Goal: Transaction & Acquisition: Purchase product/service

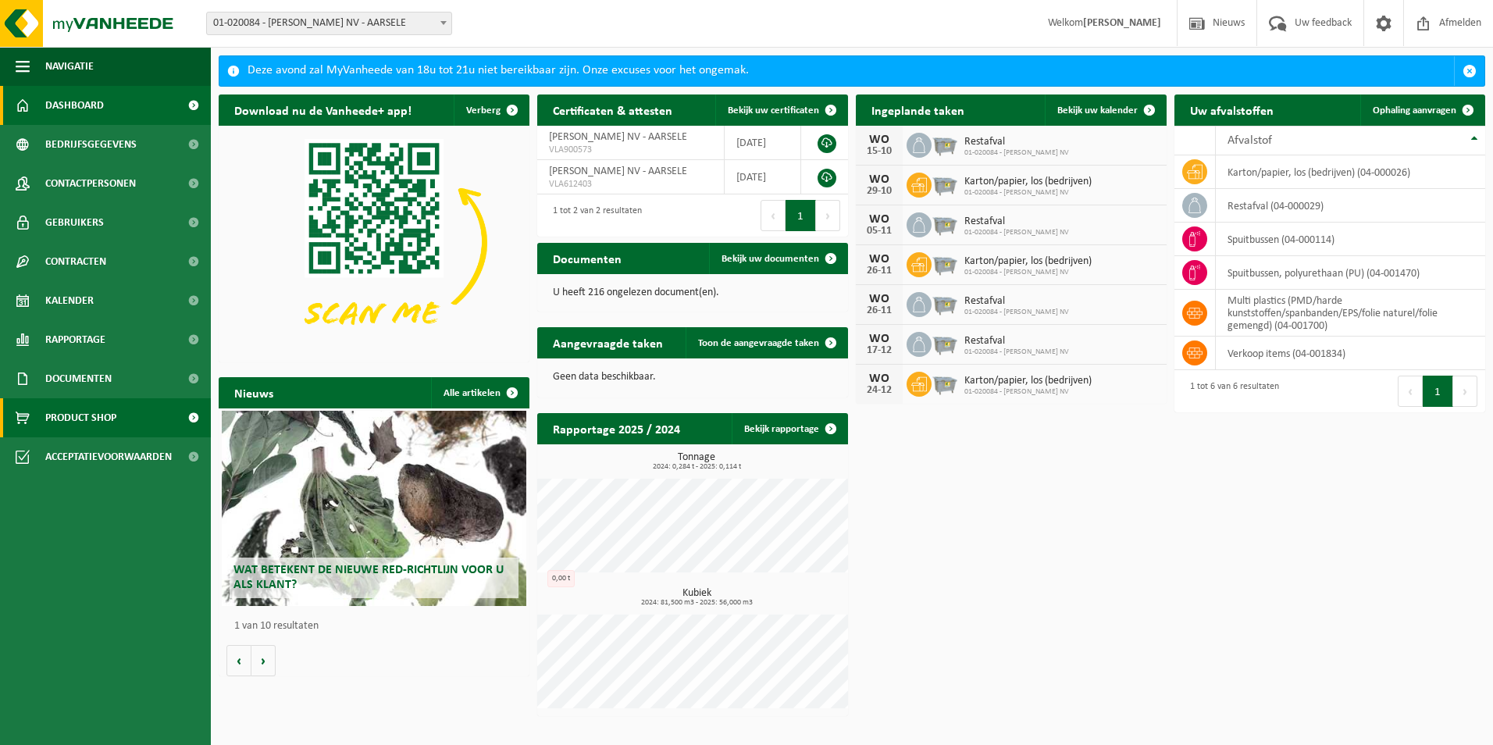
click at [84, 416] on span "Product Shop" at bounding box center [80, 417] width 71 height 39
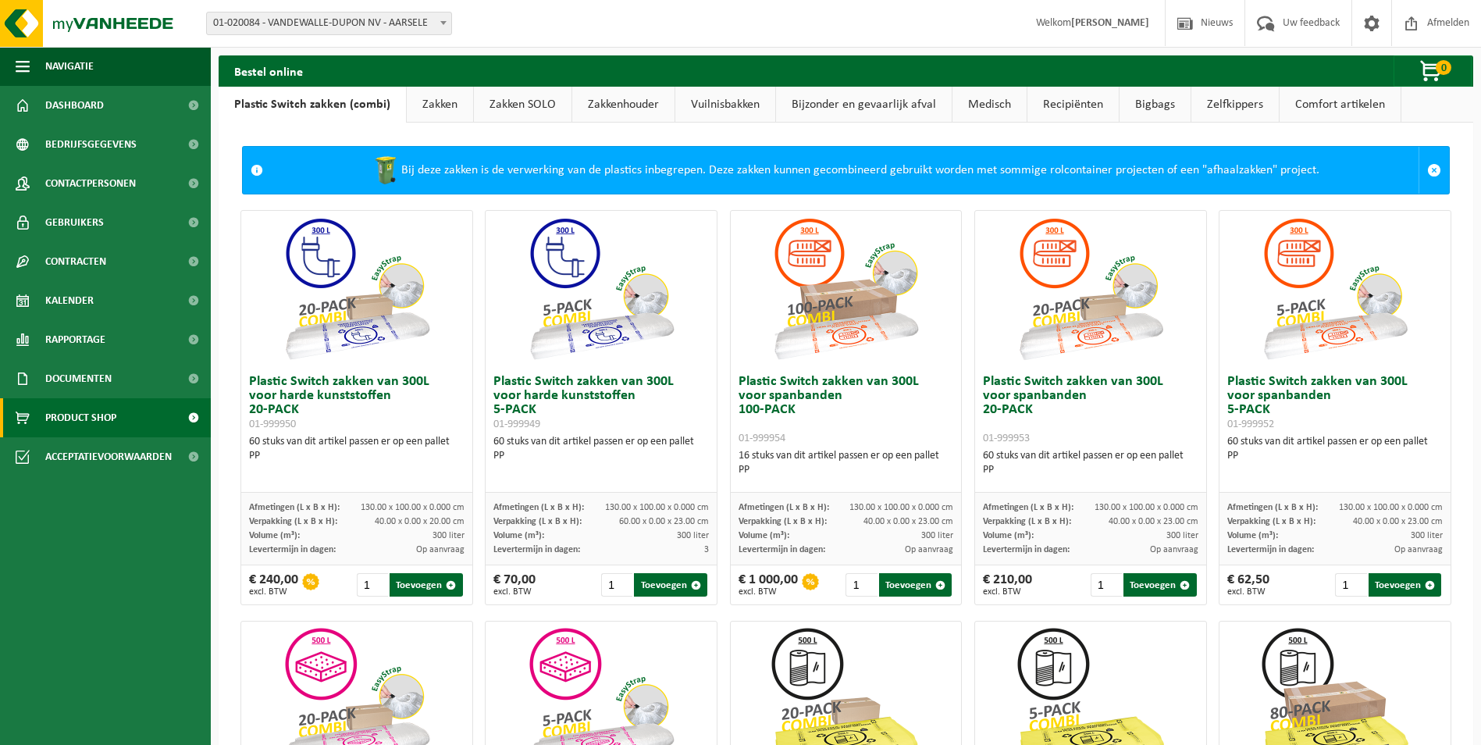
click at [631, 102] on link "Zakkenhouder" at bounding box center [623, 105] width 102 height 36
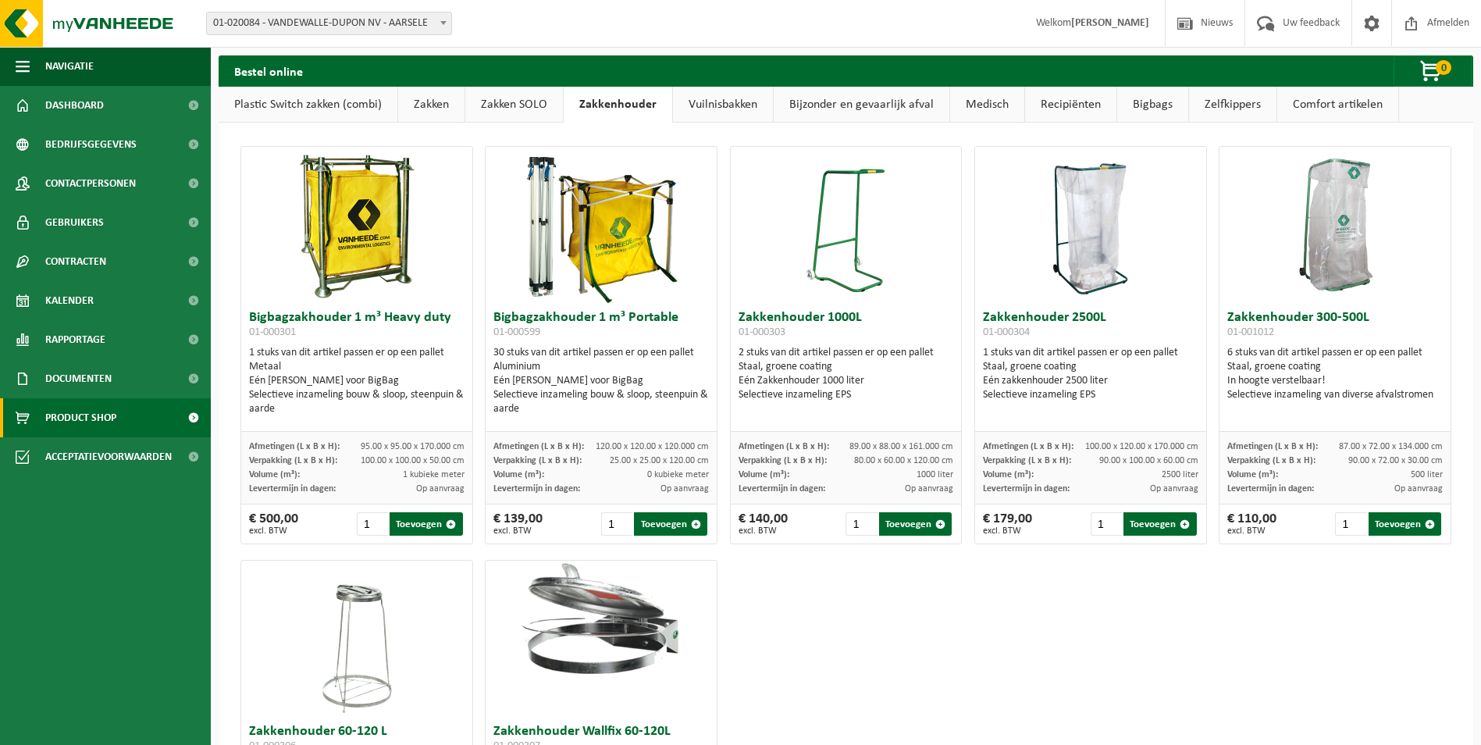
click at [511, 105] on link "Zakken SOLO" at bounding box center [514, 105] width 98 height 36
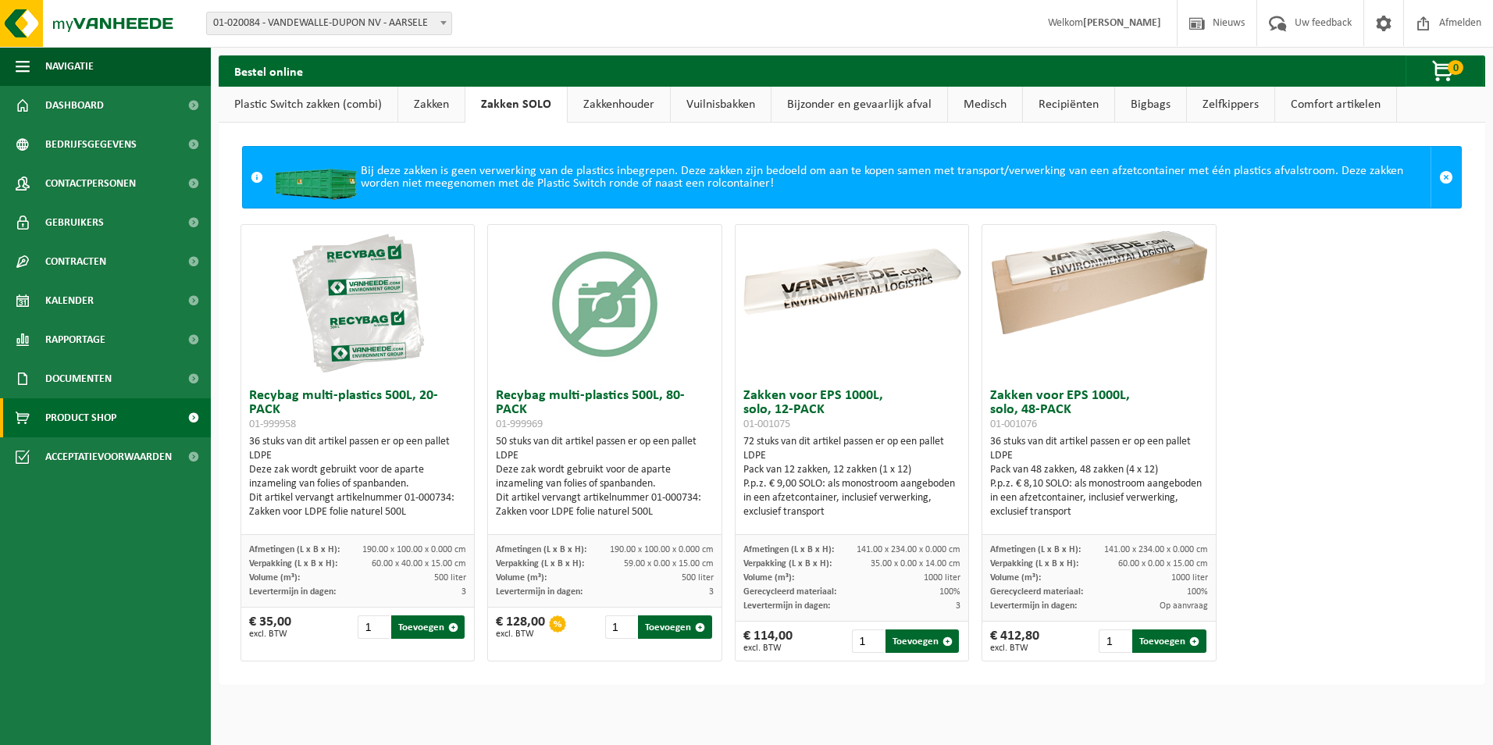
click at [433, 107] on link "Zakken" at bounding box center [431, 105] width 66 height 36
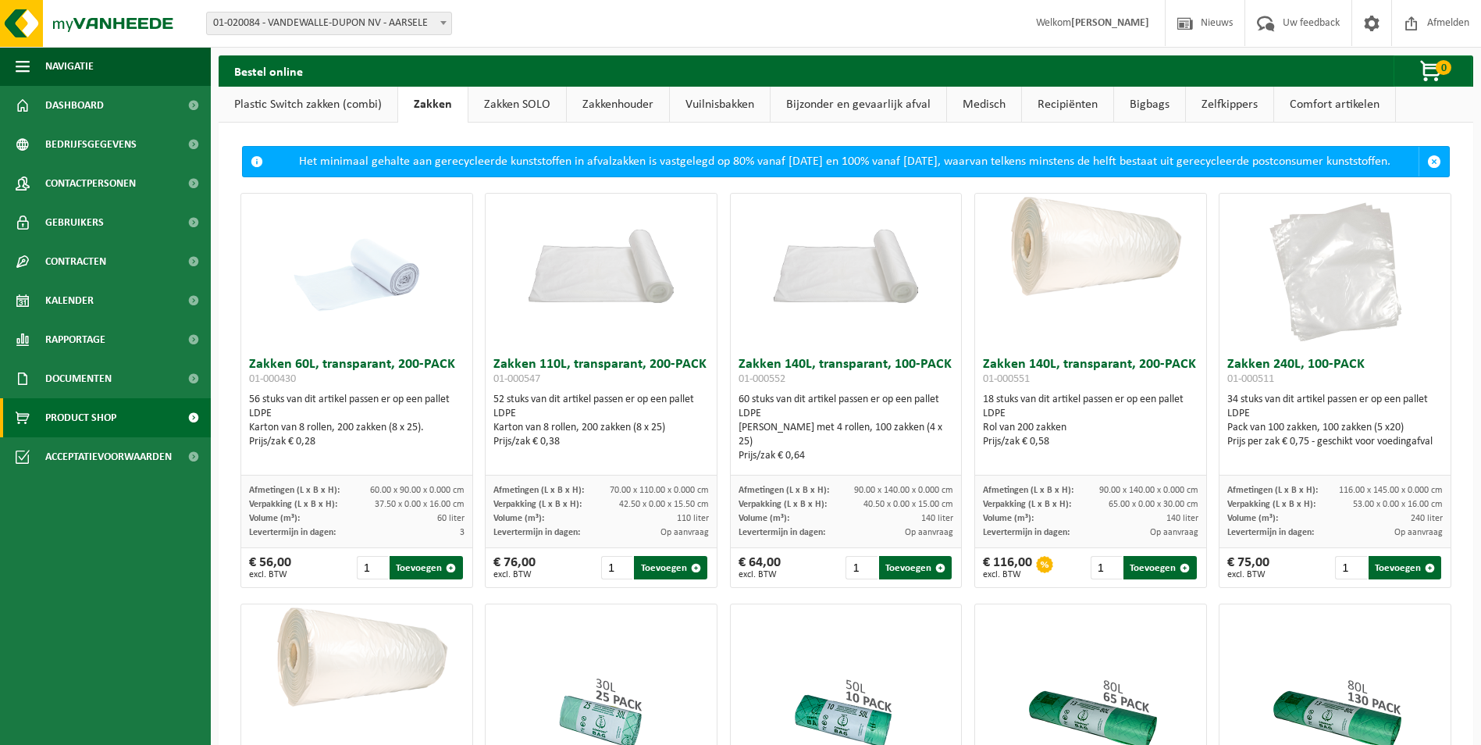
click at [713, 105] on link "Vuilnisbakken" at bounding box center [720, 105] width 100 height 36
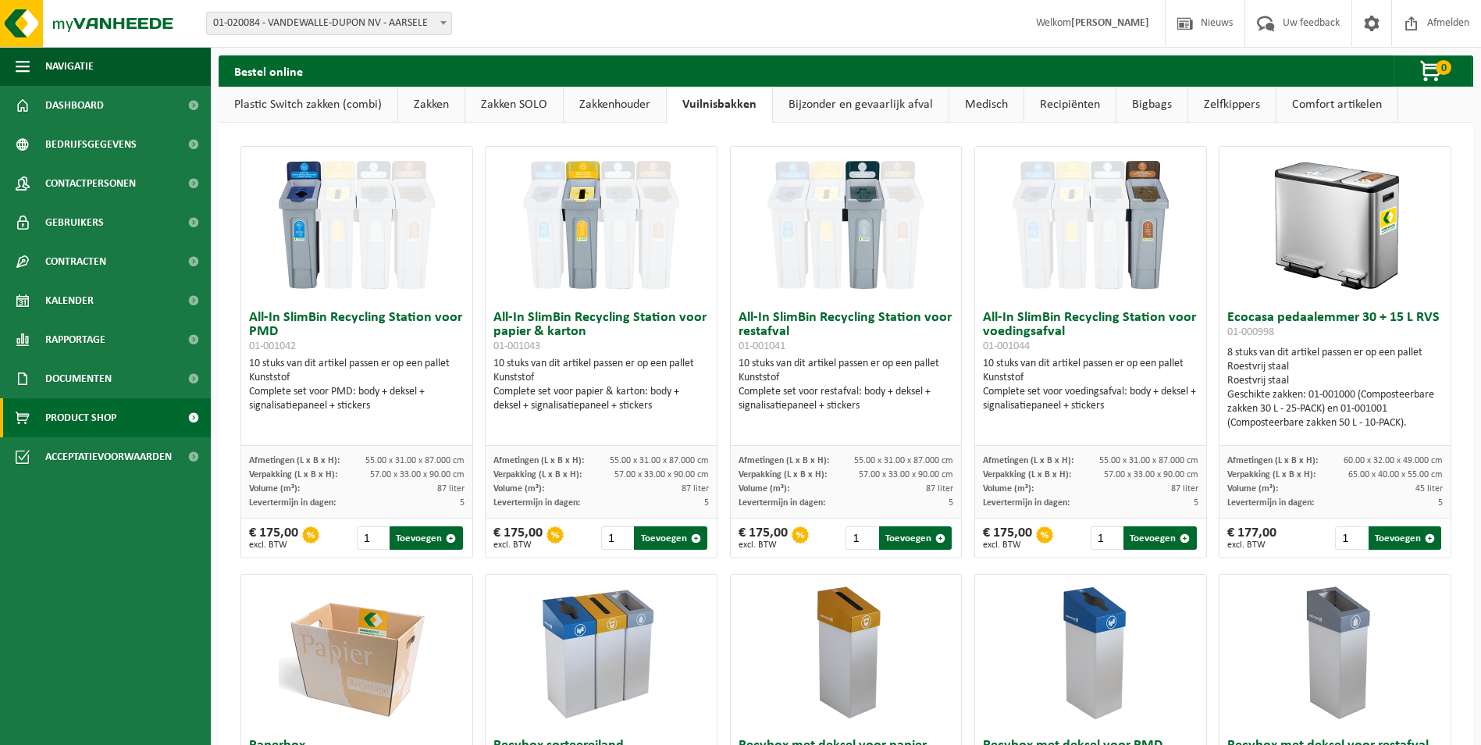
click at [432, 105] on link "Zakken" at bounding box center [431, 105] width 66 height 36
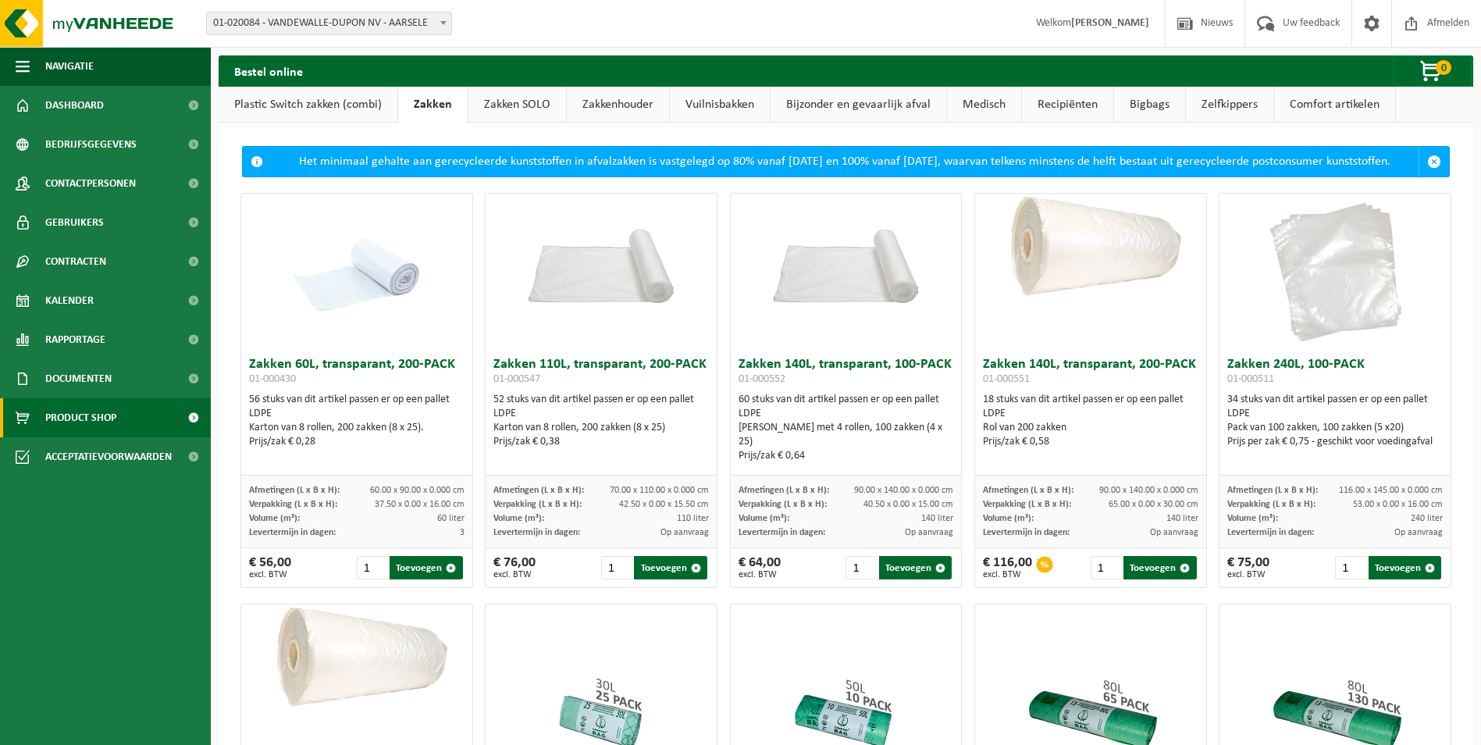
click at [530, 100] on link "Zakken SOLO" at bounding box center [517, 105] width 98 height 36
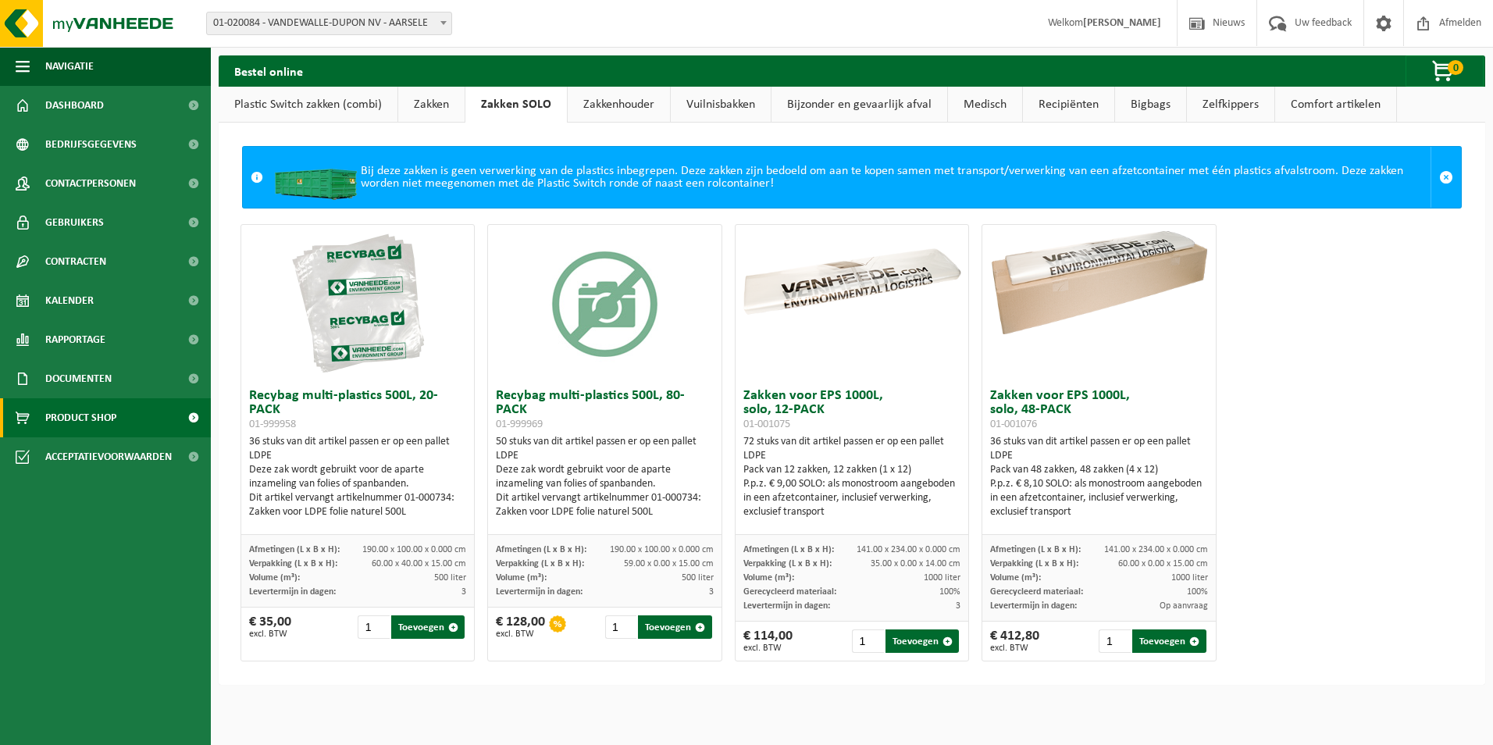
click at [89, 414] on span "Product Shop" at bounding box center [80, 417] width 71 height 39
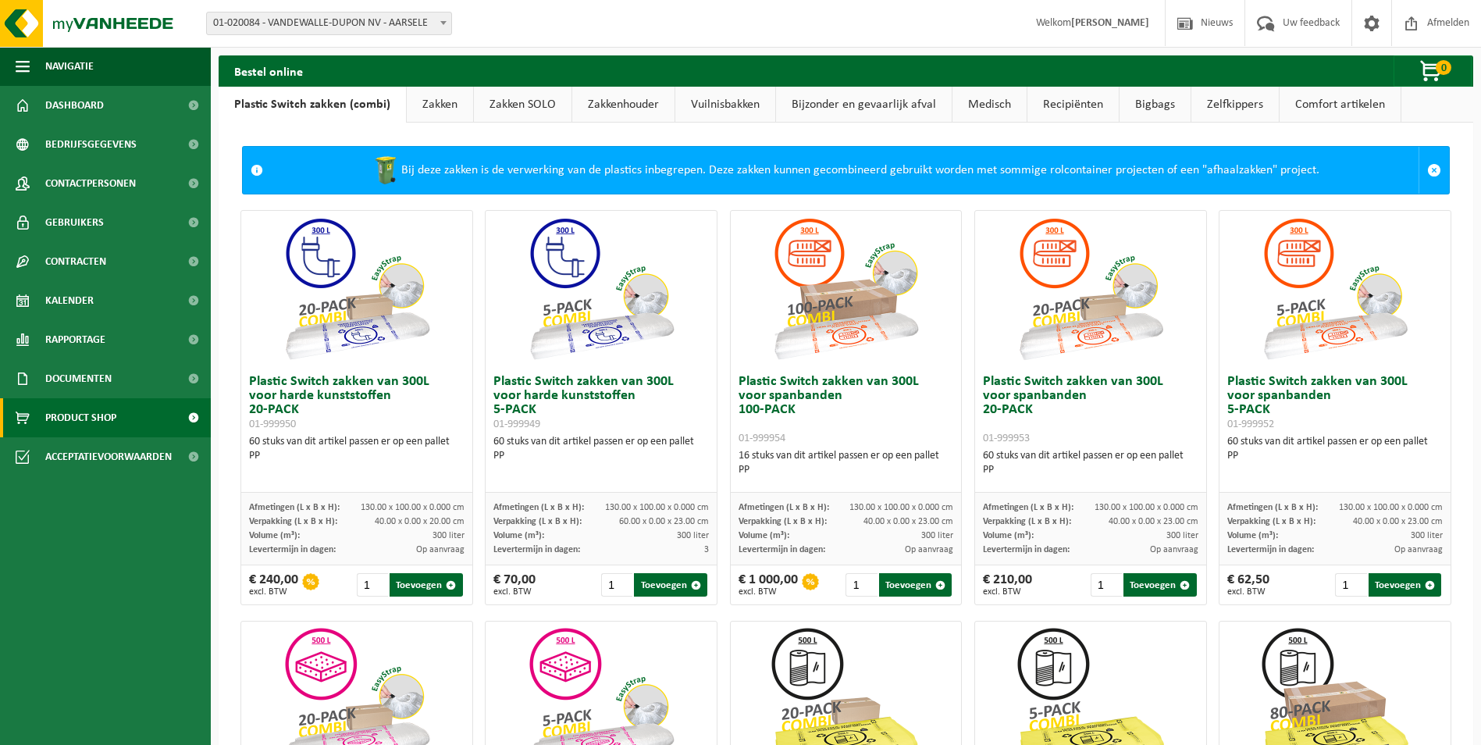
click at [618, 105] on link "Zakkenhouder" at bounding box center [623, 105] width 102 height 36
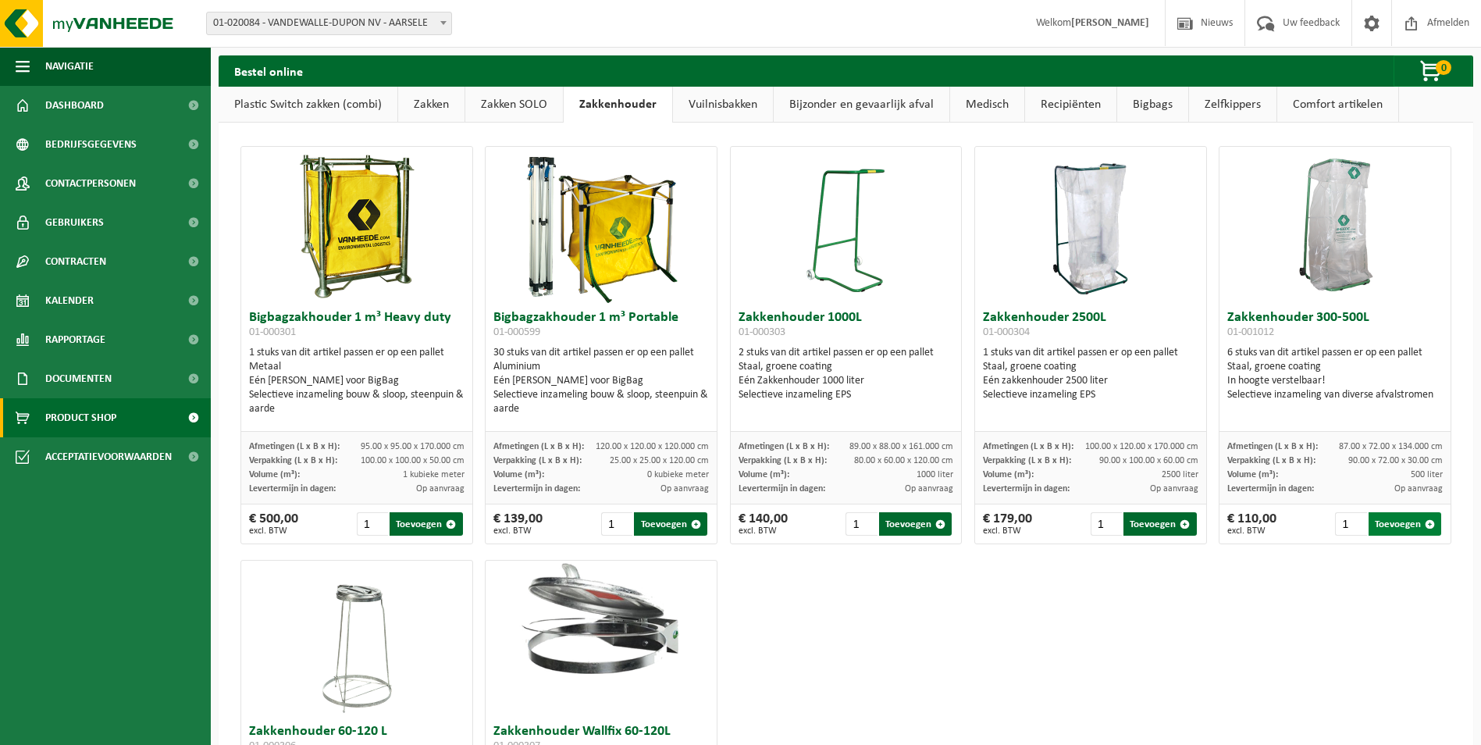
click at [1387, 525] on button "Toevoegen" at bounding box center [1405, 523] width 73 height 23
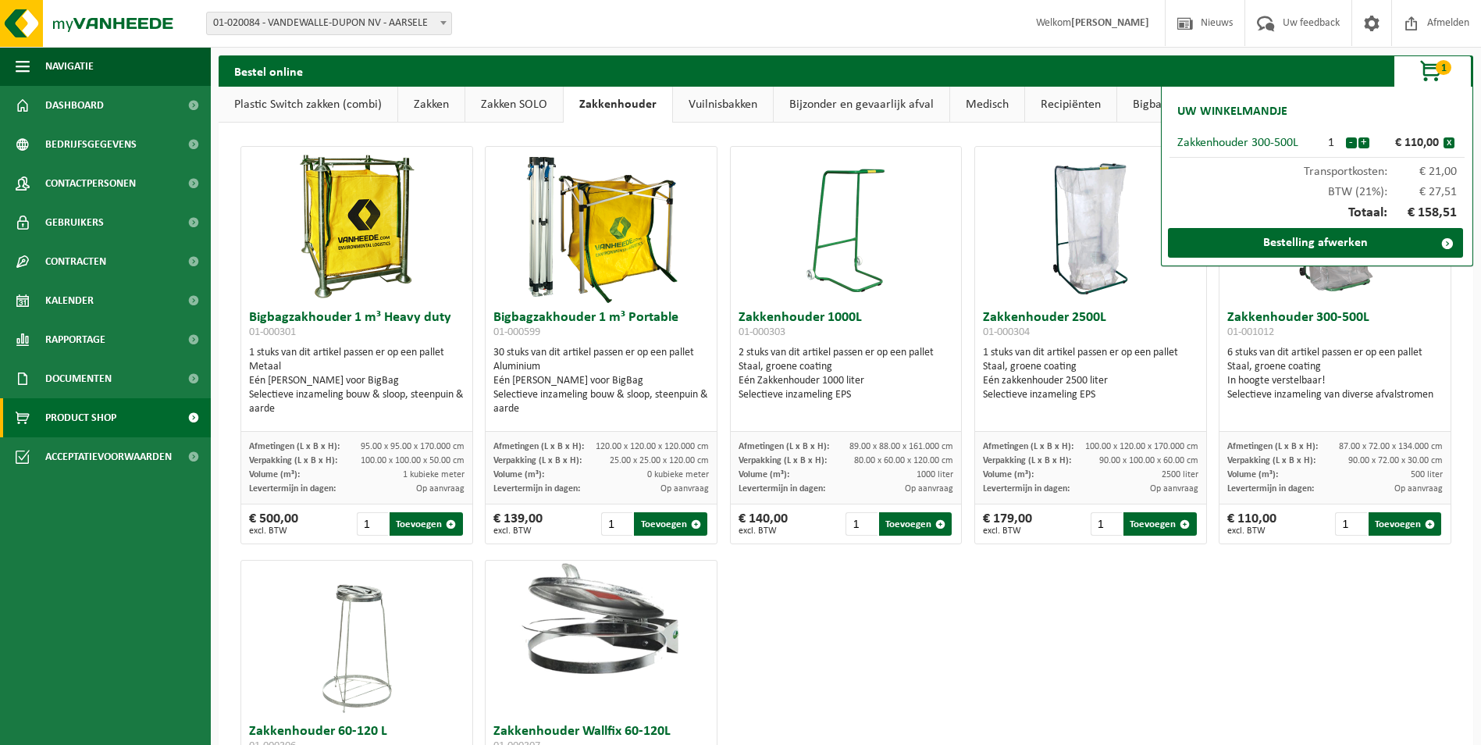
click at [1131, 98] on link "Bigbags" at bounding box center [1152, 105] width 71 height 36
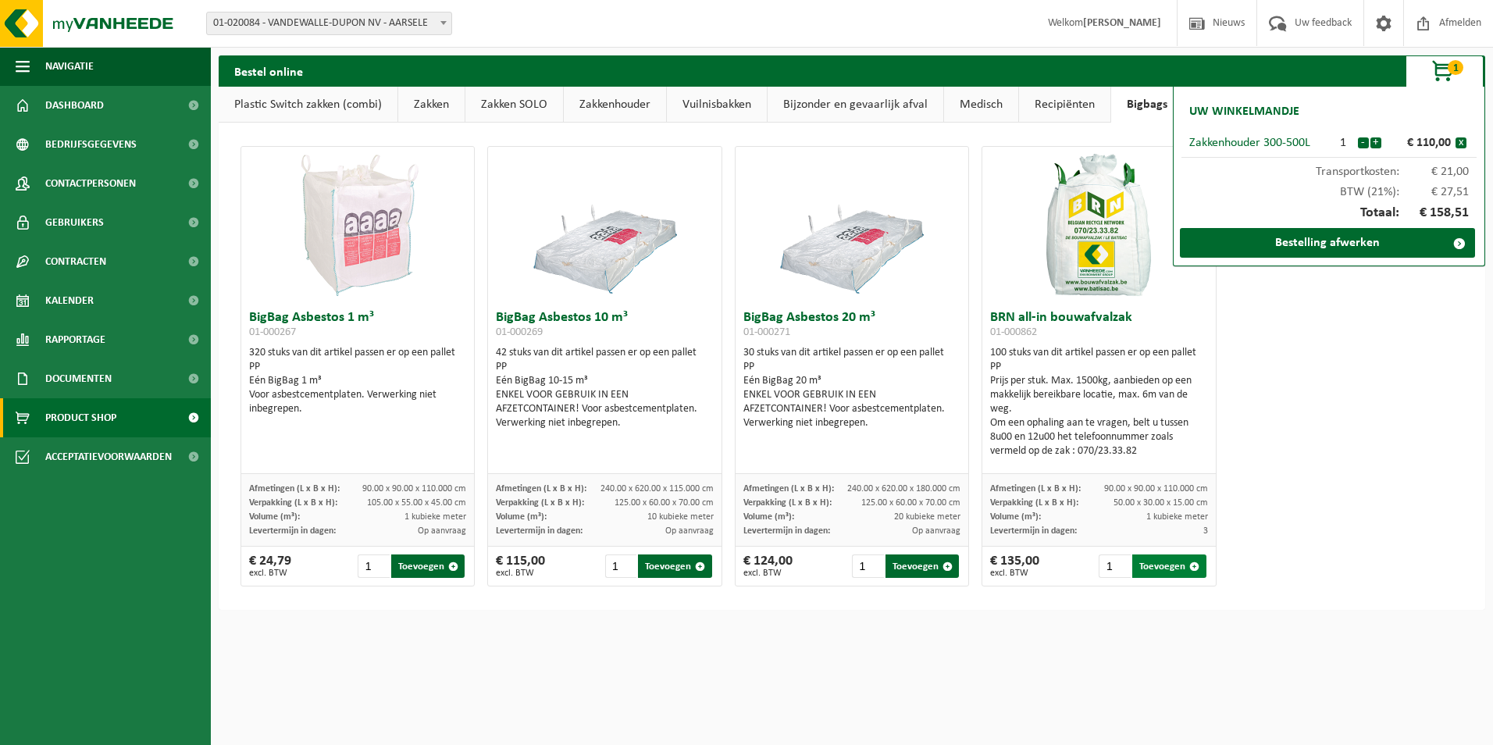
click at [1189, 568] on span "button" at bounding box center [1194, 566] width 10 height 10
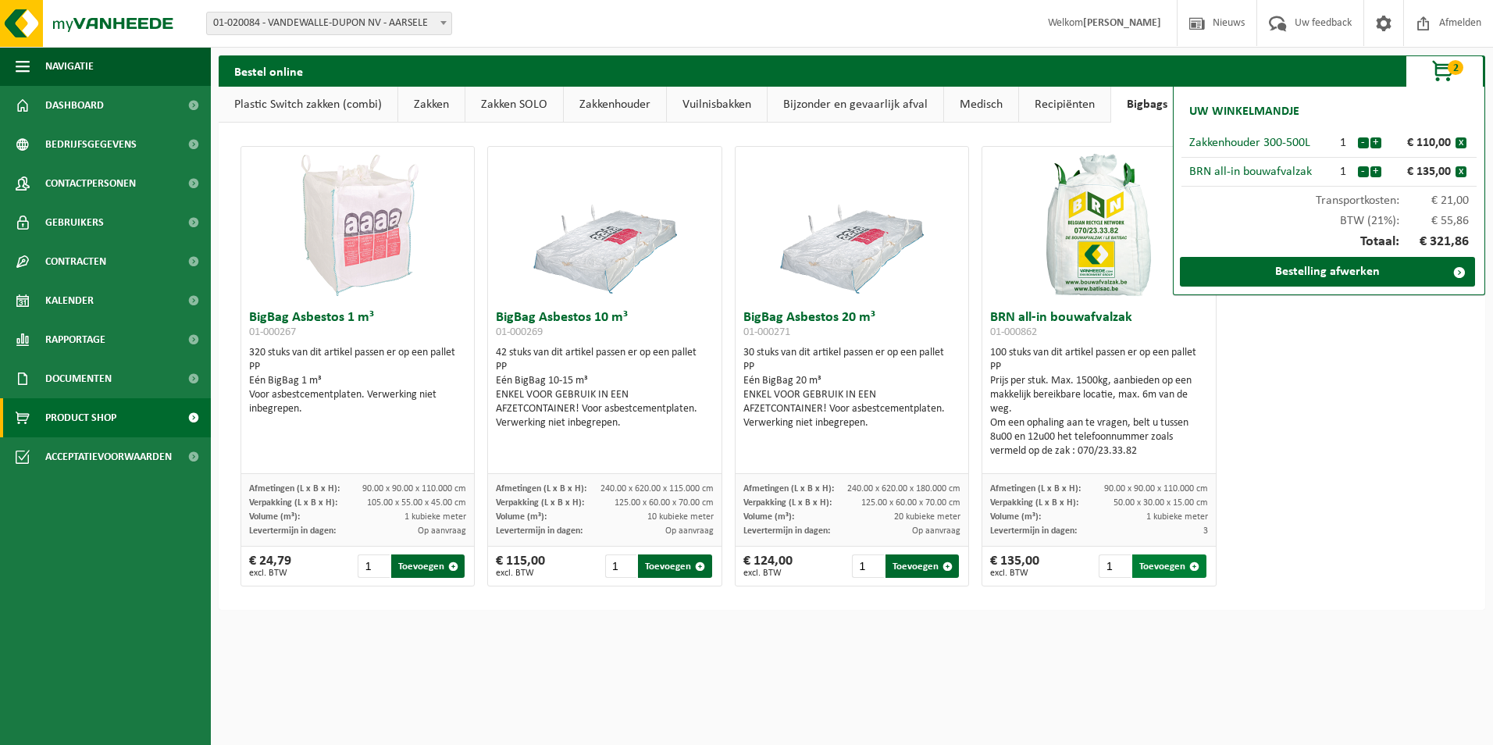
click at [1189, 567] on span "button" at bounding box center [1194, 566] width 10 height 10
click at [1360, 270] on link "Bestelling afwerken" at bounding box center [1327, 272] width 295 height 30
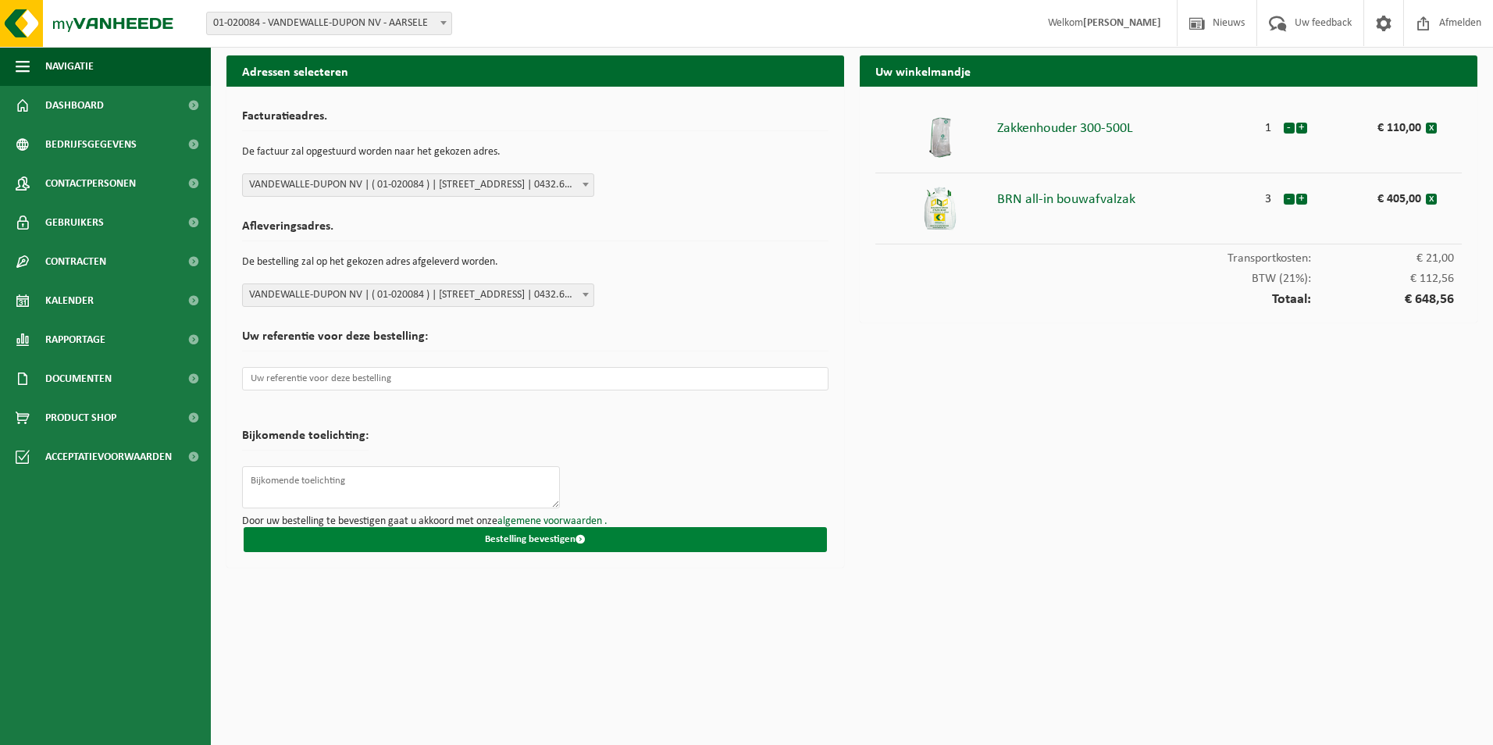
click at [551, 540] on button "Bestelling bevestigen" at bounding box center [535, 539] width 583 height 25
